Goal: Task Accomplishment & Management: Manage account settings

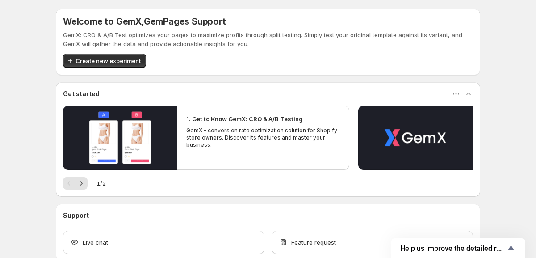
scroll to position [51, 0]
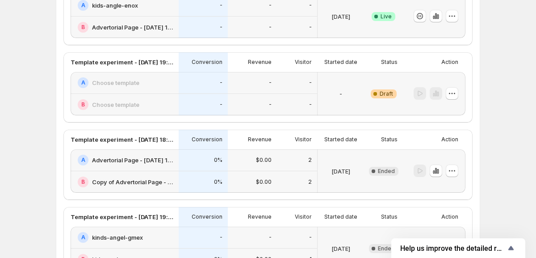
scroll to position [64, 0]
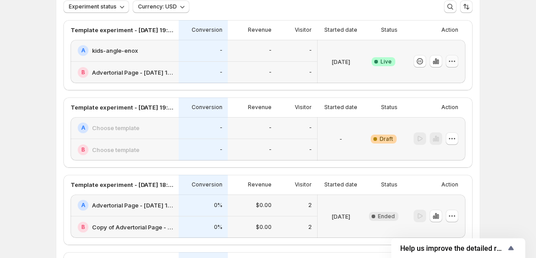
click at [451, 63] on icon "button" at bounding box center [451, 61] width 9 height 9
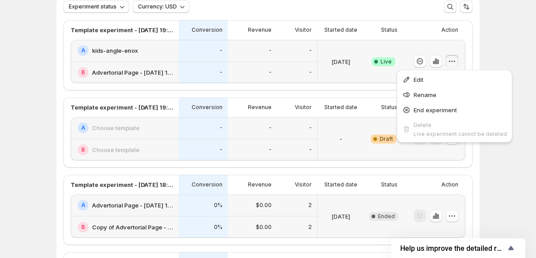
scroll to position [59, 0]
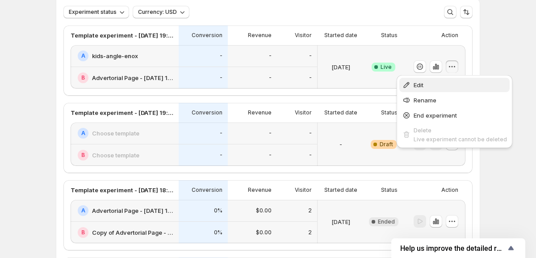
click at [429, 81] on span "Edit" at bounding box center [460, 84] width 93 height 9
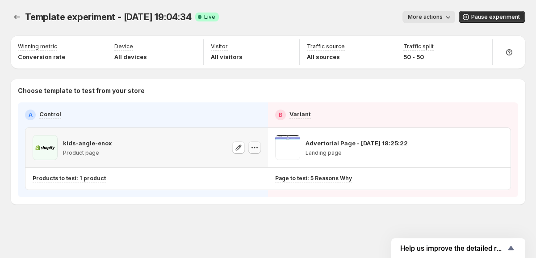
click at [253, 149] on icon "button" at bounding box center [254, 147] width 9 height 9
click at [237, 149] on icon "button" at bounding box center [238, 147] width 9 height 9
